Goal: Communication & Community: Answer question/provide support

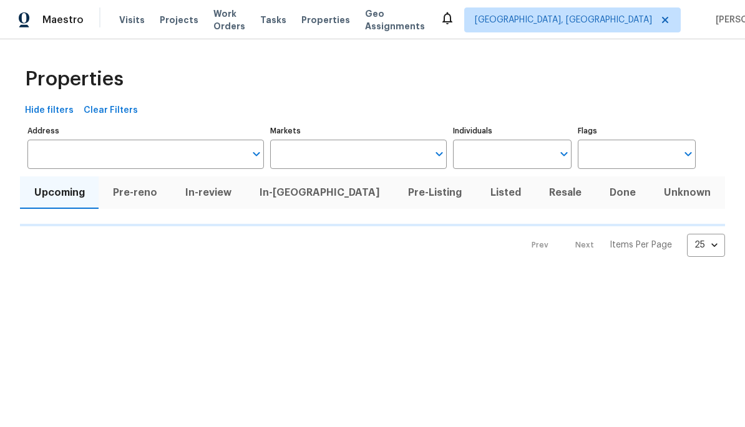
type input "100"
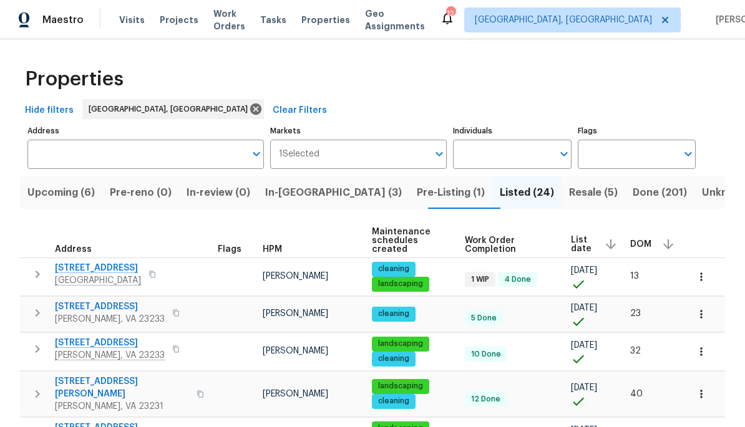
click at [302, 194] on span "In-[GEOGRAPHIC_DATA] (3)" at bounding box center [333, 192] width 137 height 17
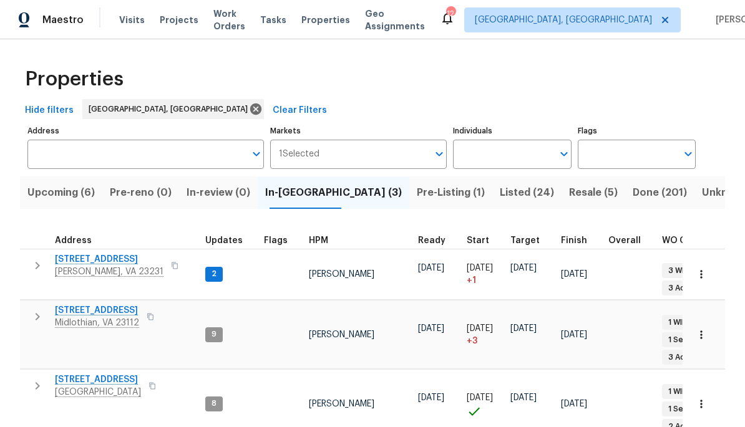
click at [133, 269] on span "[PERSON_NAME], VA 23231" at bounding box center [109, 272] width 109 height 12
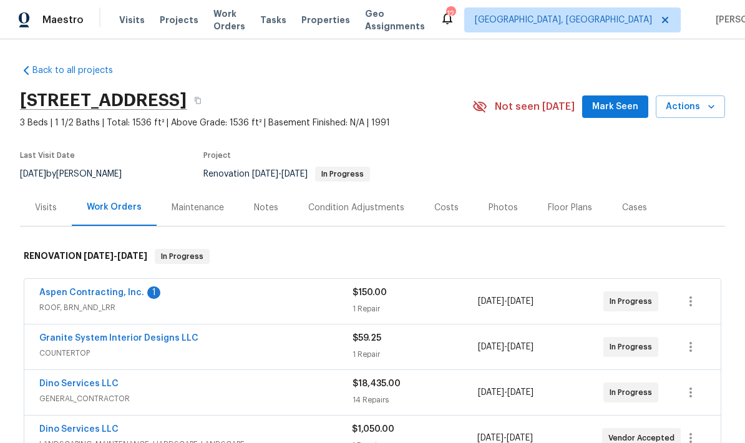
click at [136, 290] on link "Aspen Contracting, Inc." at bounding box center [91, 292] width 105 height 9
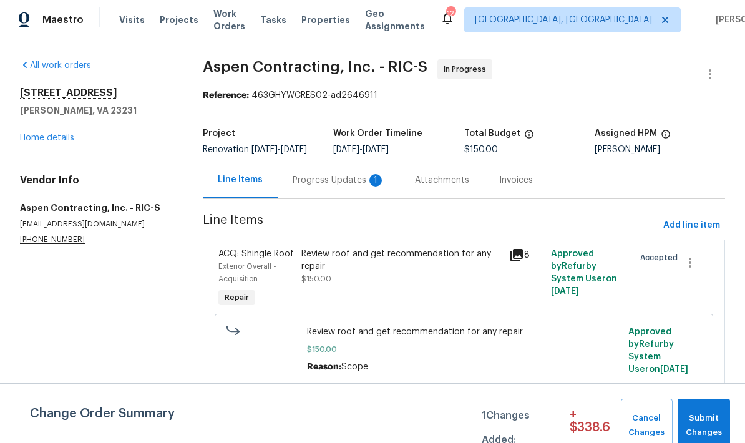
click at [366, 198] on div "Progress Updates 1" at bounding box center [339, 180] width 122 height 37
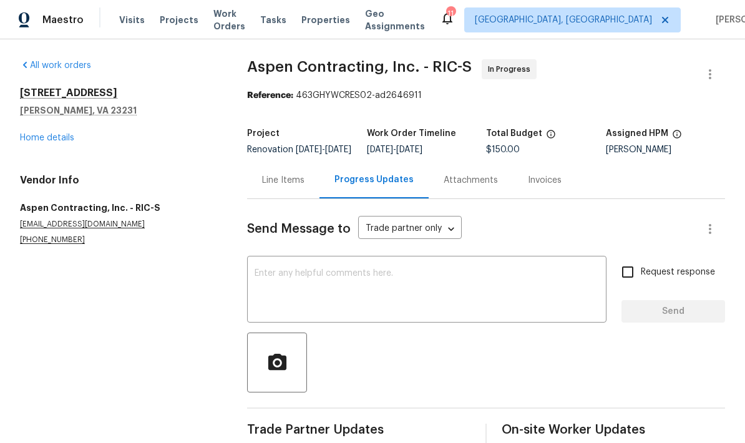
click at [335, 293] on textarea at bounding box center [427, 291] width 344 height 44
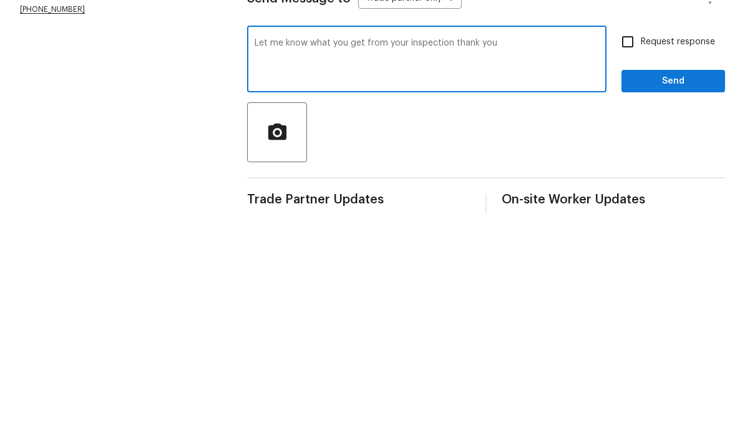
type textarea "Let me know what you get from your inspection thank you"
click at [648, 259] on label "Request response" at bounding box center [665, 272] width 100 height 26
click at [641, 259] on input "Request response" at bounding box center [628, 272] width 26 height 26
checkbox input "true"
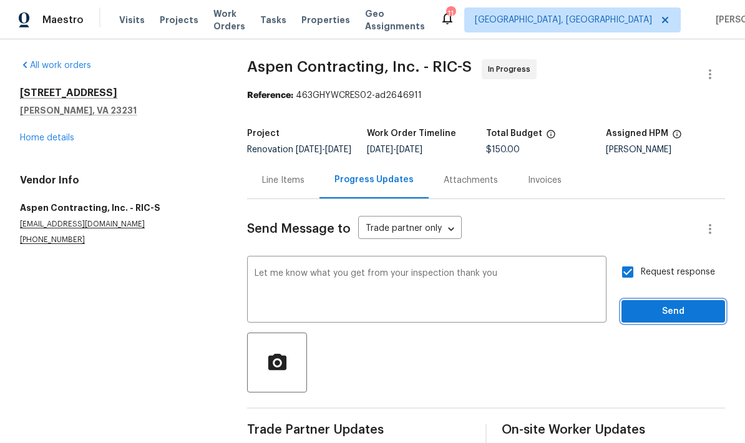
click at [669, 319] on span "Send" at bounding box center [673, 312] width 84 height 16
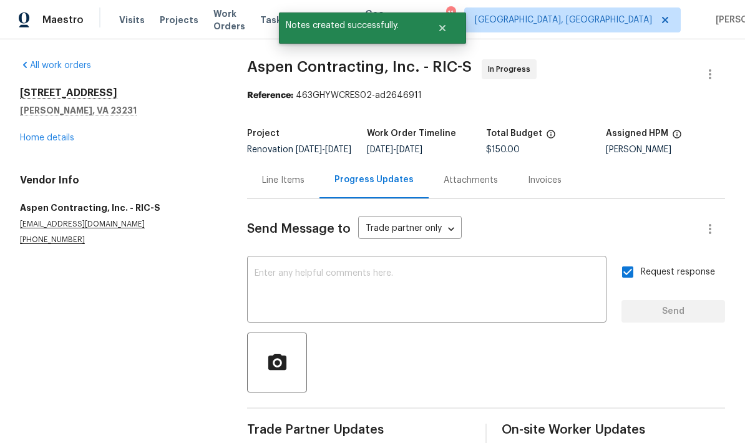
click at [63, 134] on link "Home details" at bounding box center [47, 138] width 54 height 9
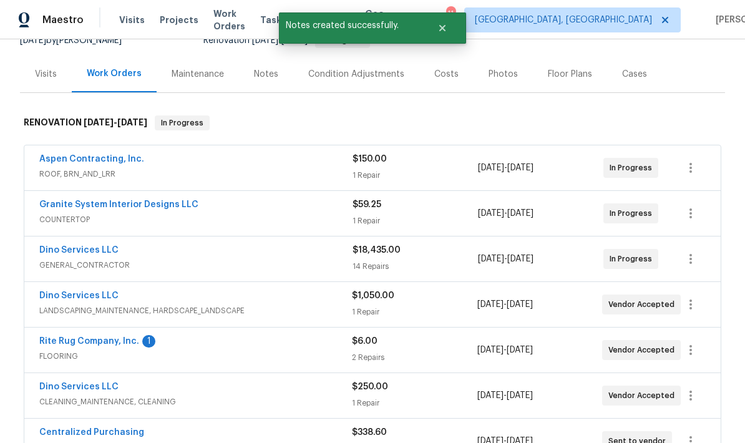
scroll to position [308, 0]
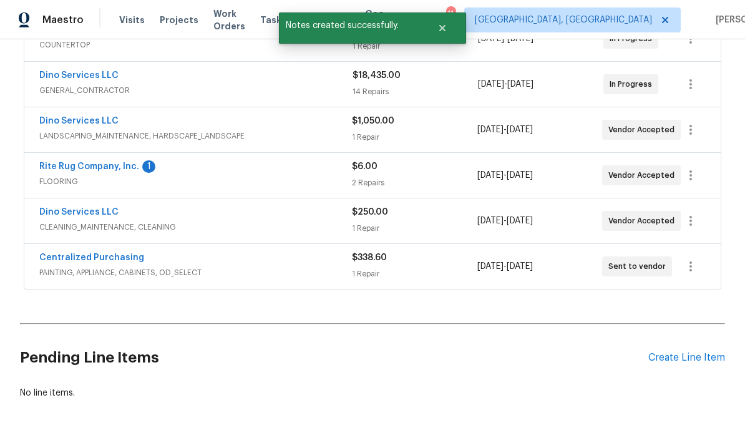
click at [123, 168] on link "Rite Rug Company, Inc." at bounding box center [89, 166] width 100 height 9
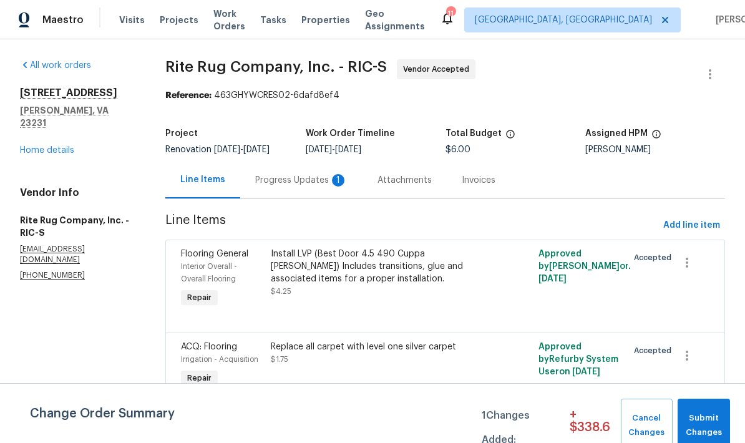
click at [319, 176] on div "Progress Updates 1" at bounding box center [301, 180] width 92 height 12
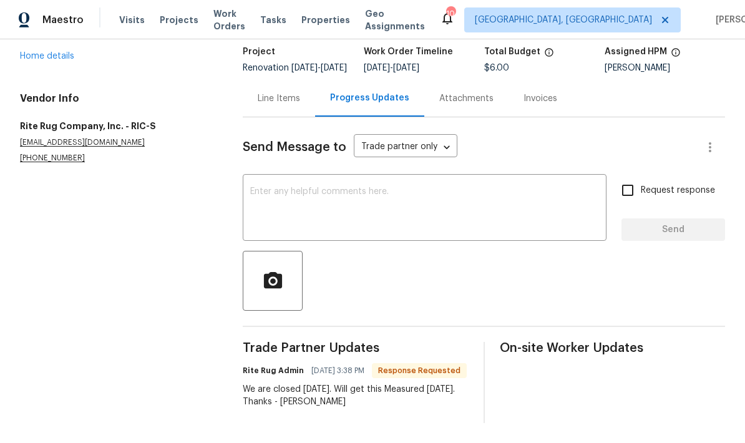
scroll to position [104, 0]
click at [409, 187] on textarea at bounding box center [424, 209] width 349 height 44
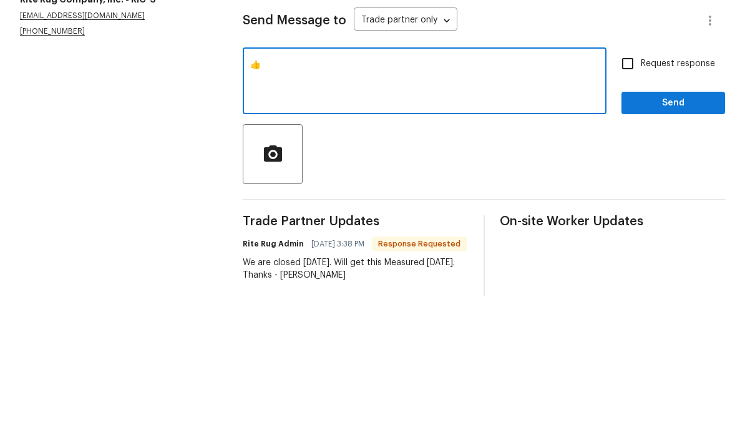
type textarea "👍"
click at [663, 222] on span "Send" at bounding box center [673, 230] width 84 height 16
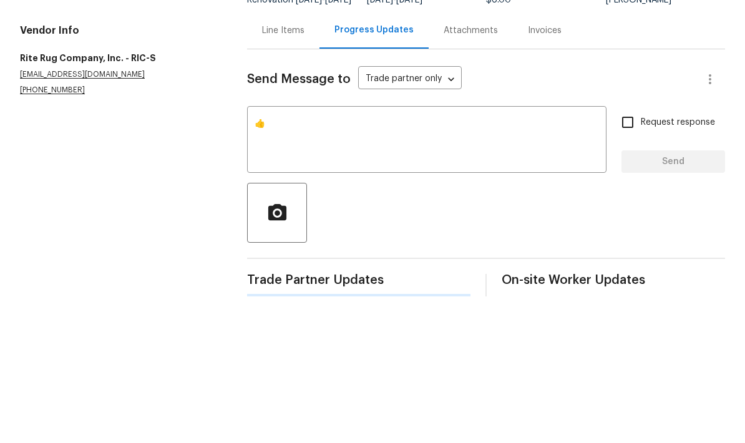
scroll to position [32, 0]
